Goal: Navigation & Orientation: Find specific page/section

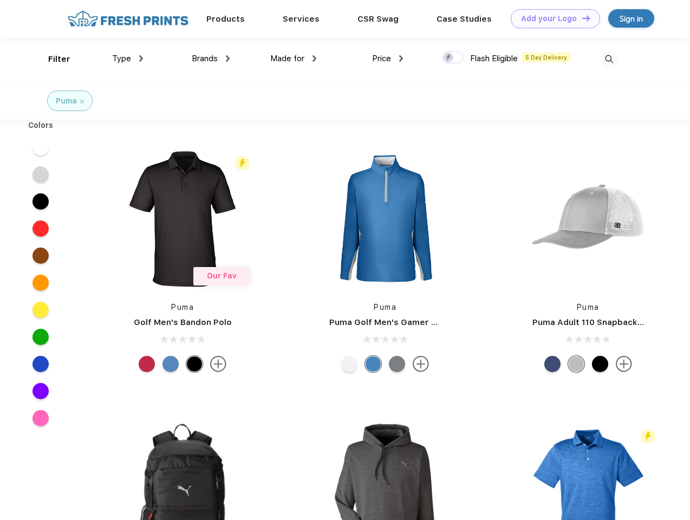
click at [551, 18] on link "Add your Logo Design Tool" at bounding box center [555, 18] width 89 height 19
click at [0, 0] on div "Design Tool" at bounding box center [0, 0] width 0 height 0
click at [581, 18] on link "Add your Logo Design Tool" at bounding box center [555, 18] width 89 height 19
click at [52, 59] on div "Filter" at bounding box center [59, 59] width 22 height 12
click at [128, 58] on span "Type" at bounding box center [121, 59] width 19 height 10
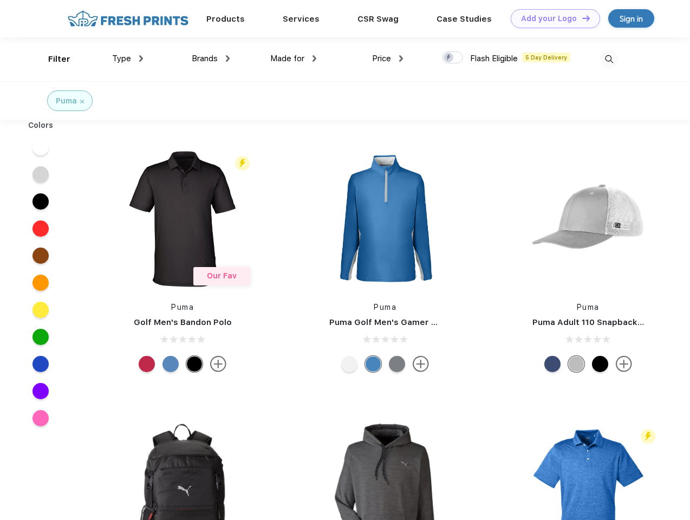
click at [211, 58] on span "Brands" at bounding box center [205, 59] width 26 height 10
click at [293, 58] on span "Made for" at bounding box center [287, 59] width 34 height 10
click at [388, 58] on span "Price" at bounding box center [381, 59] width 19 height 10
click at [453, 58] on div at bounding box center [452, 57] width 21 height 12
click at [449, 58] on input "checkbox" at bounding box center [445, 54] width 7 height 7
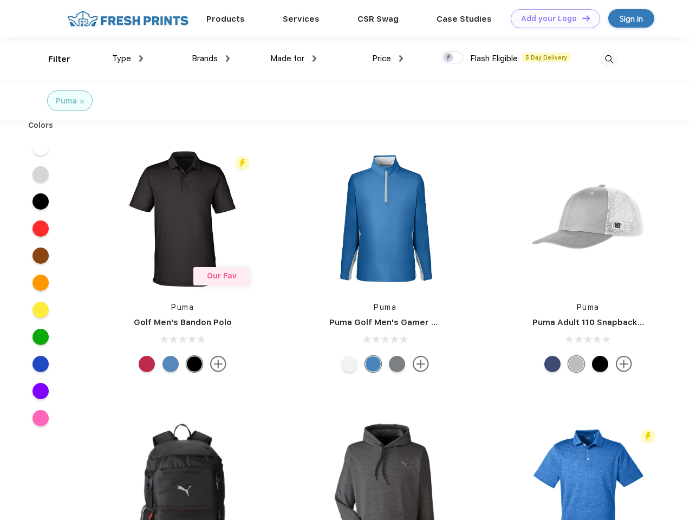
checkbox input "true"
